Goal: Information Seeking & Learning: Find specific fact

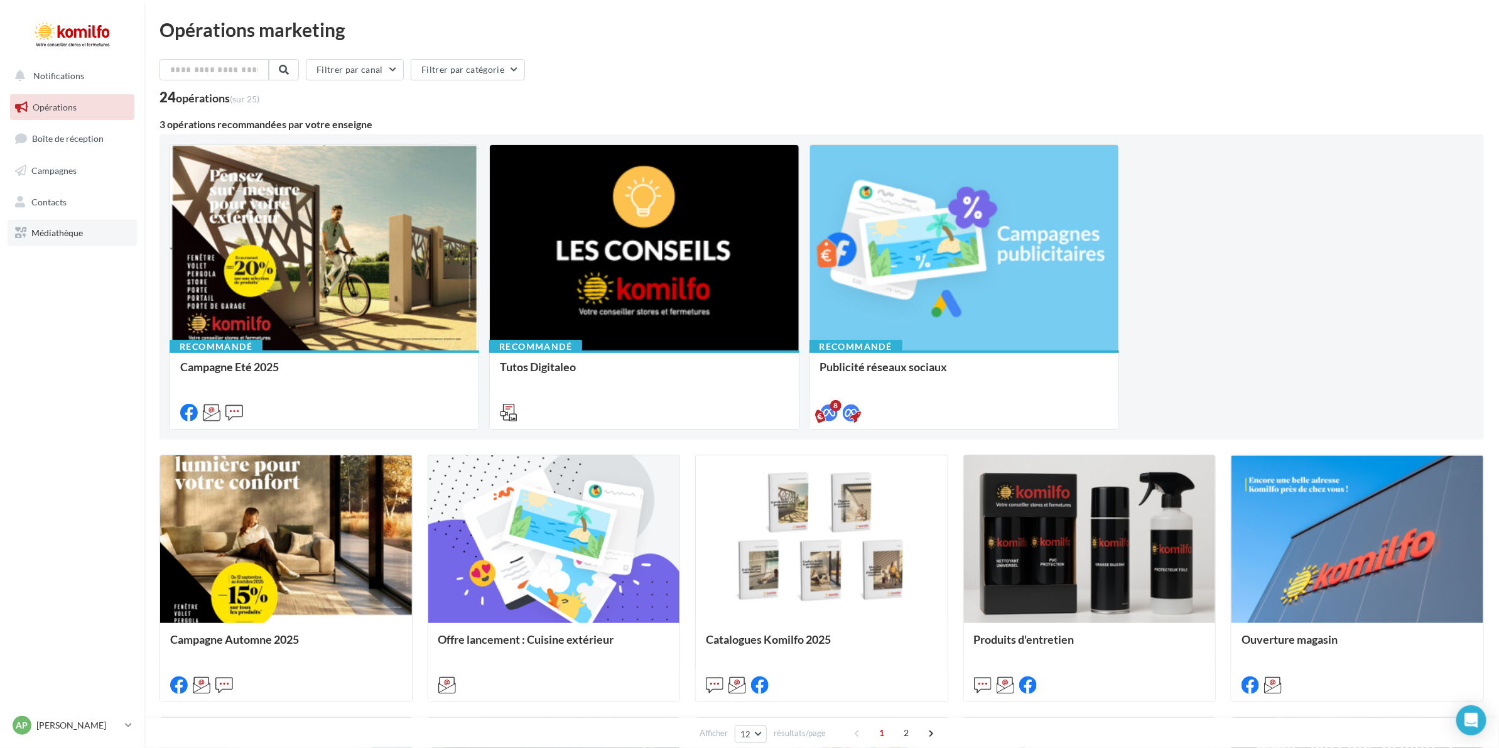
click at [73, 231] on span "Médiathèque" at bounding box center [56, 232] width 51 height 11
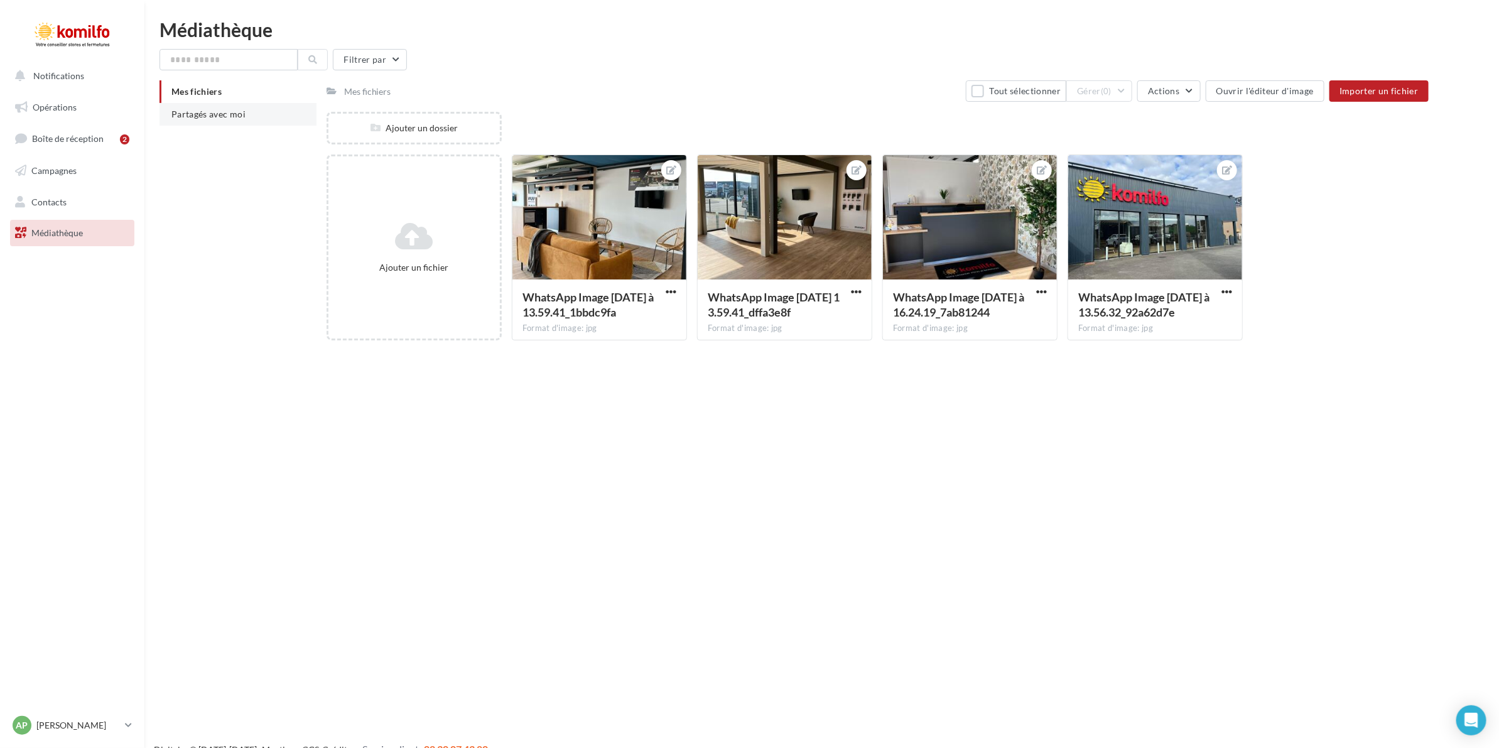
click at [254, 119] on li "Partagés avec moi" at bounding box center [238, 114] width 157 height 23
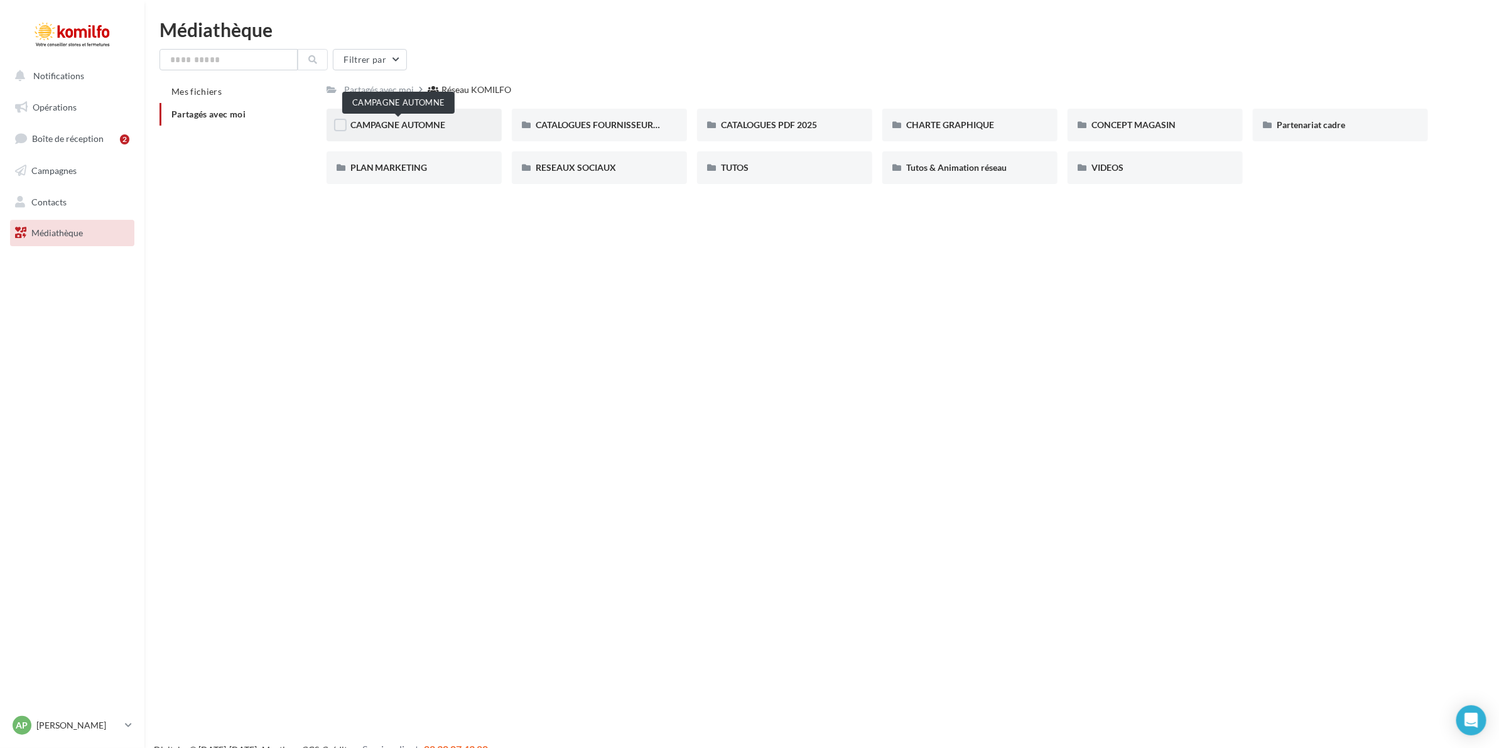
click at [384, 127] on span "CAMPAGNE AUTOMNE" at bounding box center [397, 124] width 95 height 11
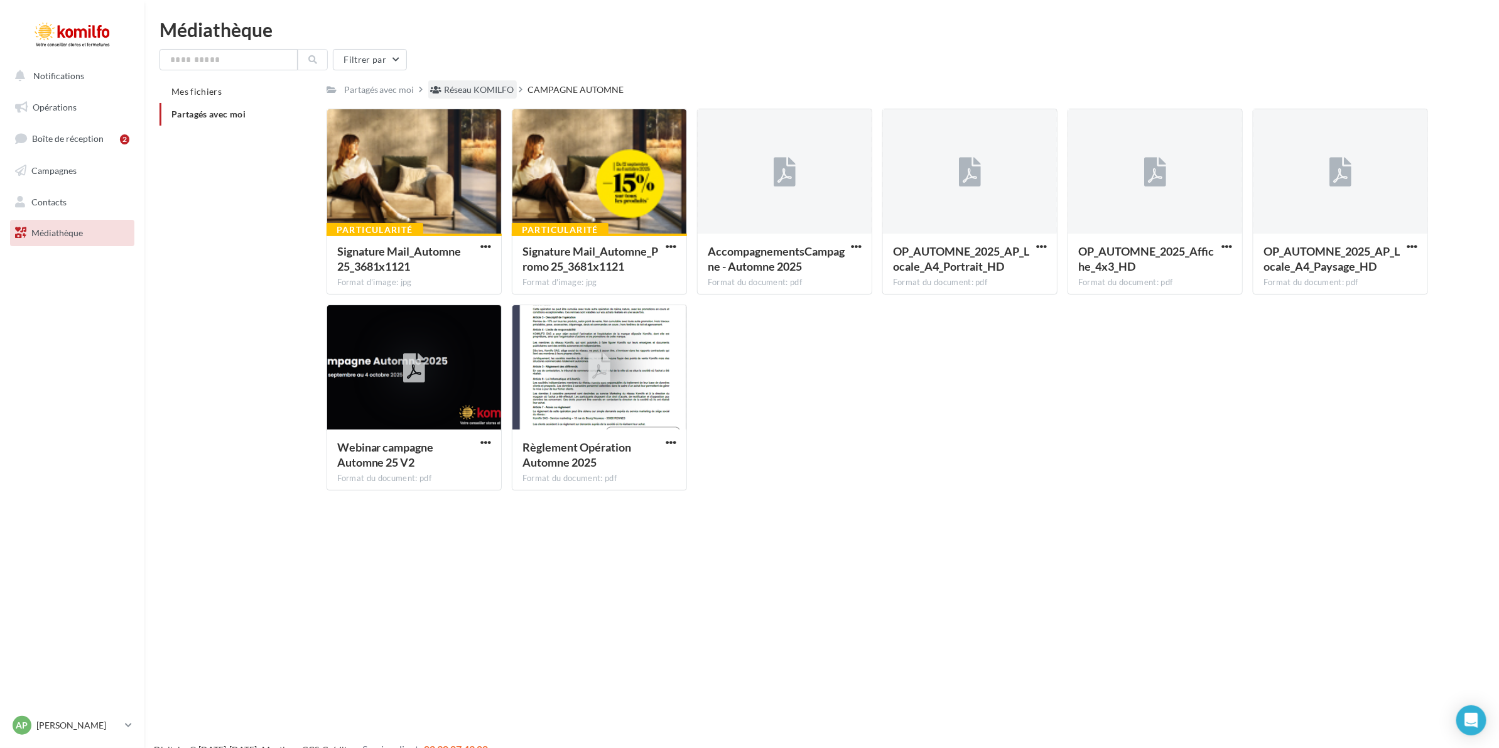
click at [496, 90] on div "Réseau KOMILFO" at bounding box center [480, 90] width 70 height 13
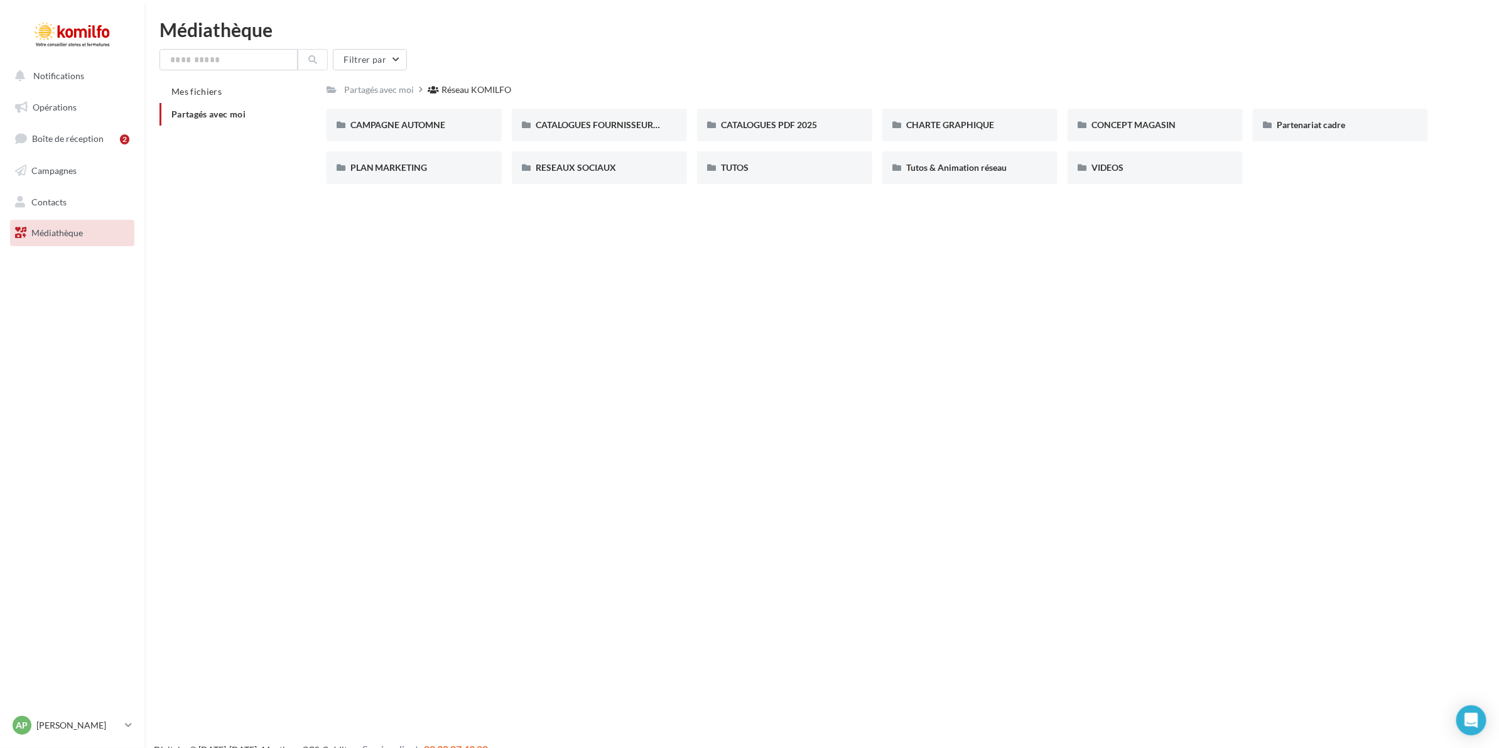
click at [214, 47] on div "Médiathèque Filtrer par Mes fichiers Partagés avec moi Partagés avec moi Réseau…" at bounding box center [821, 107] width 1355 height 174
click at [212, 55] on input "text" at bounding box center [229, 59] width 138 height 21
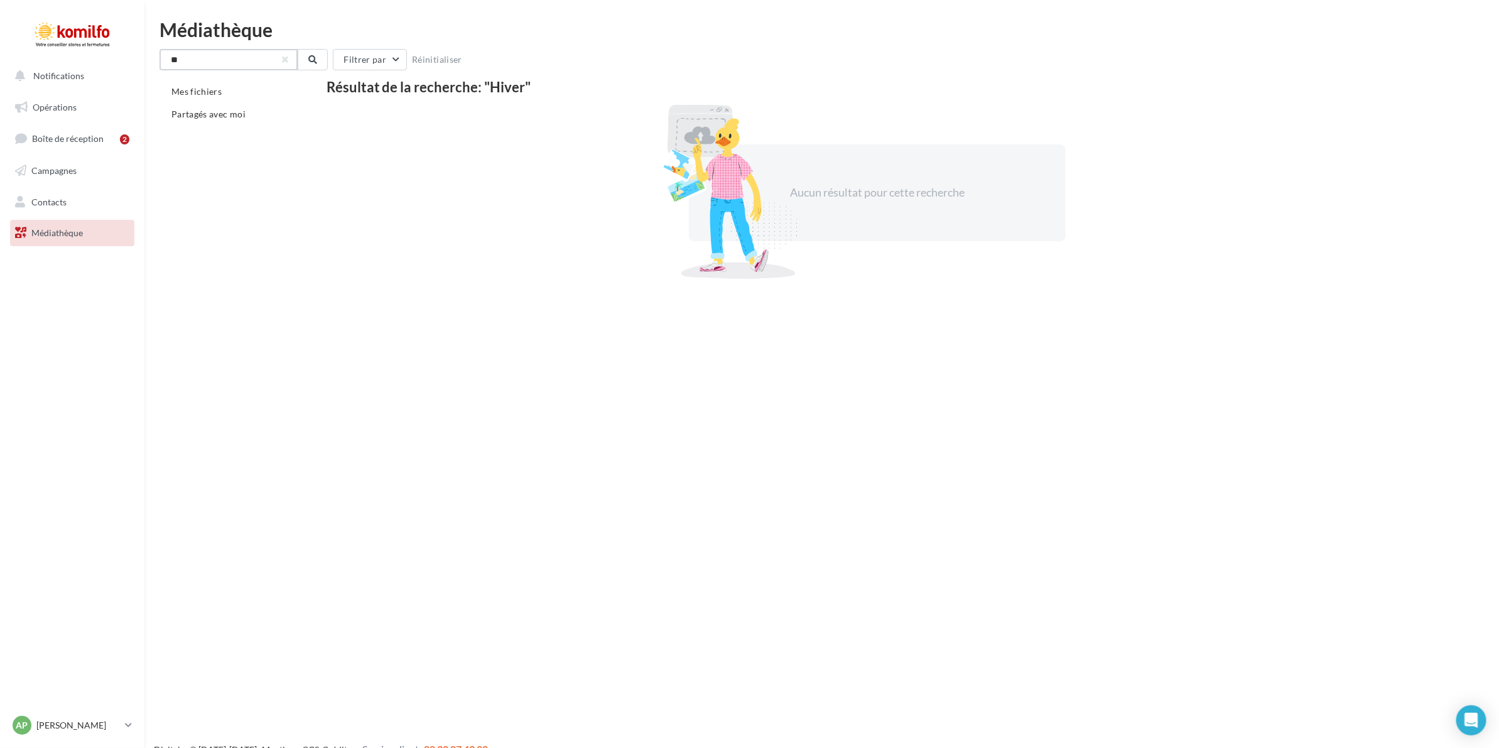
type input "*"
type input "*****"
click at [66, 85] on button "Notifications" at bounding box center [70, 76] width 124 height 26
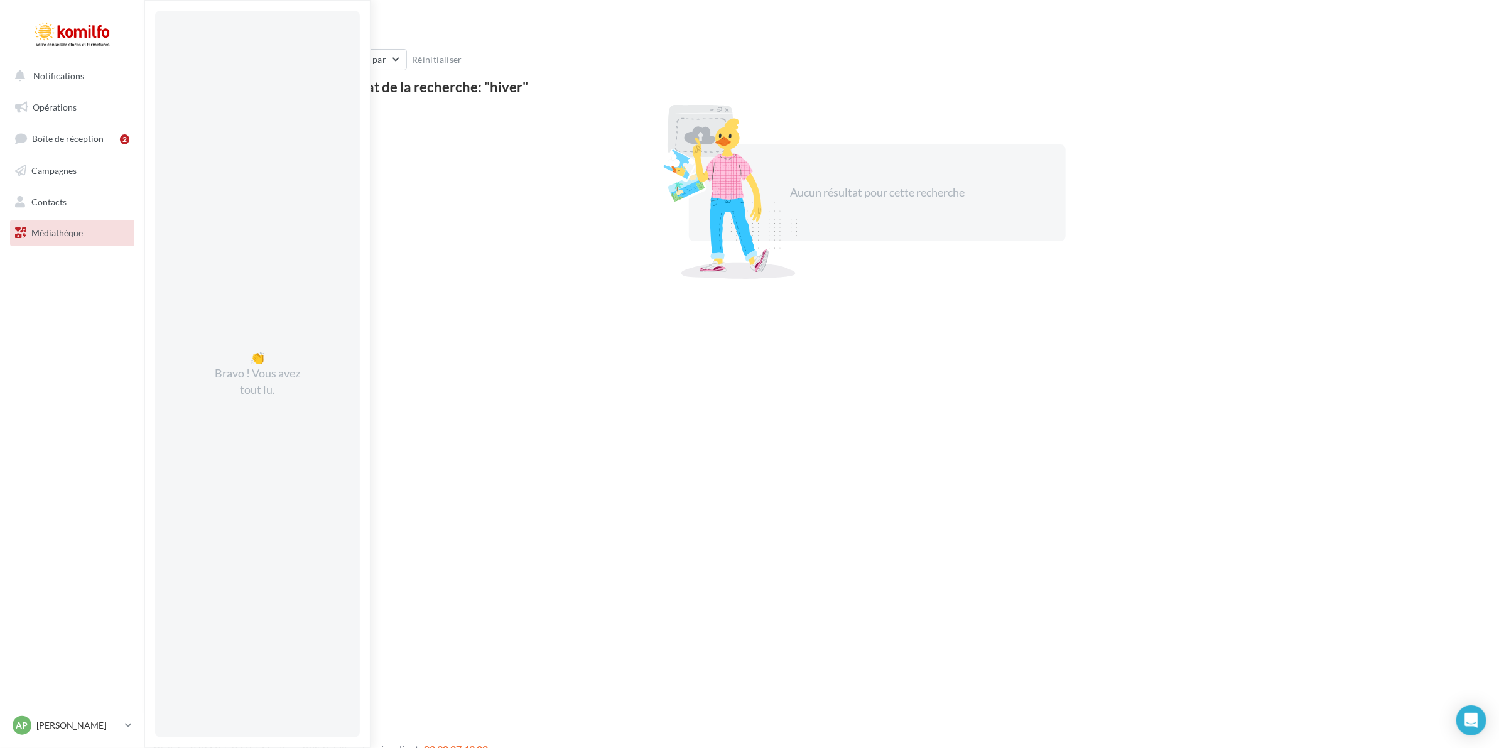
click at [943, 91] on div "Résultat de la recherche: "hiver"" at bounding box center [878, 87] width 1102 height 14
